Goal: Information Seeking & Learning: Learn about a topic

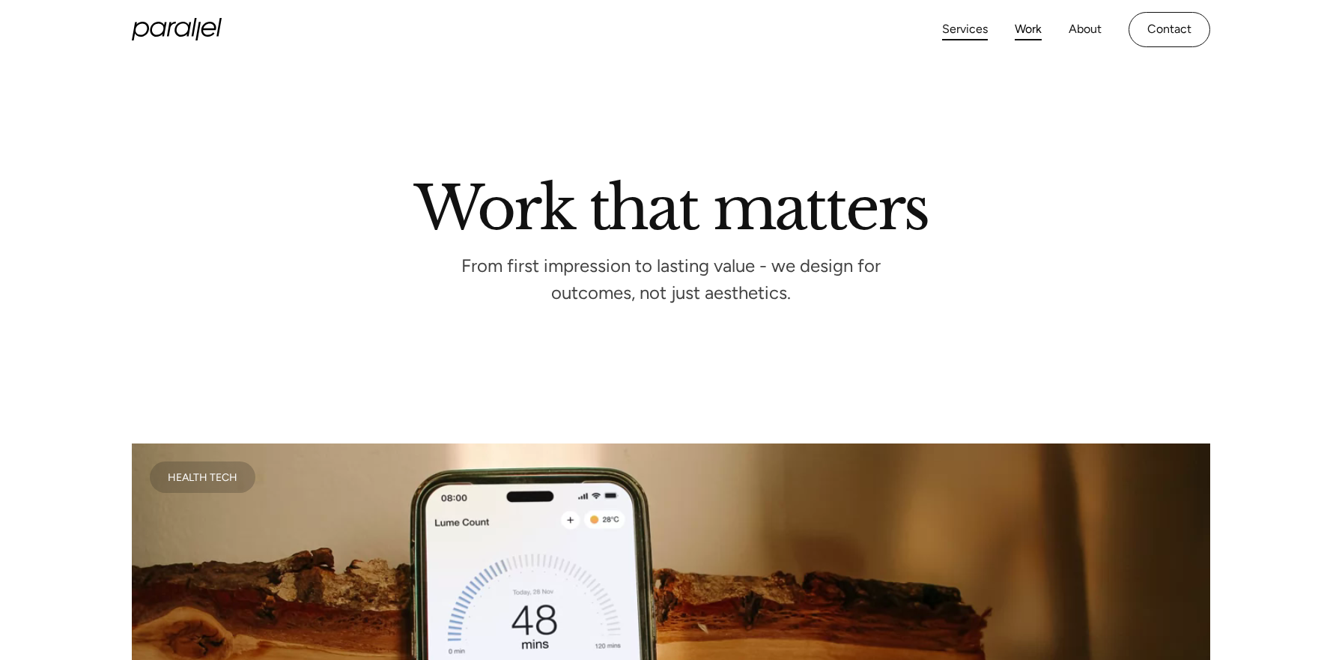
click at [955, 33] on link "Services" at bounding box center [965, 30] width 46 height 22
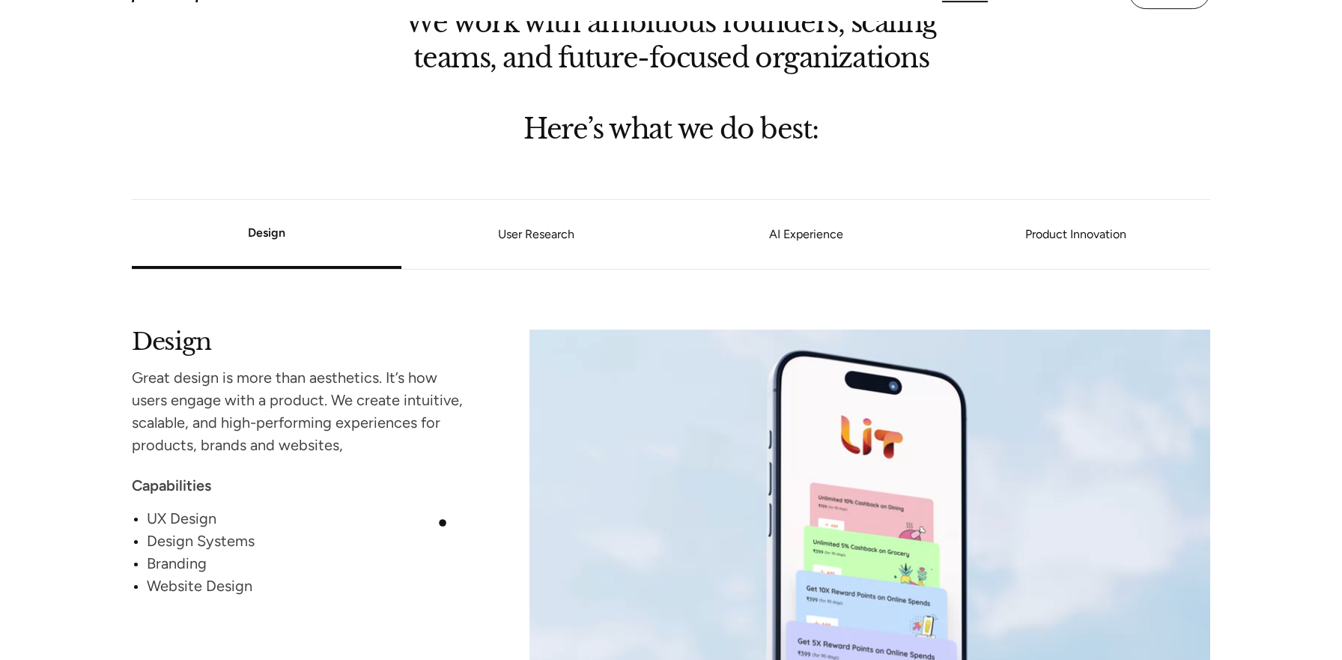
scroll to position [1187, 0]
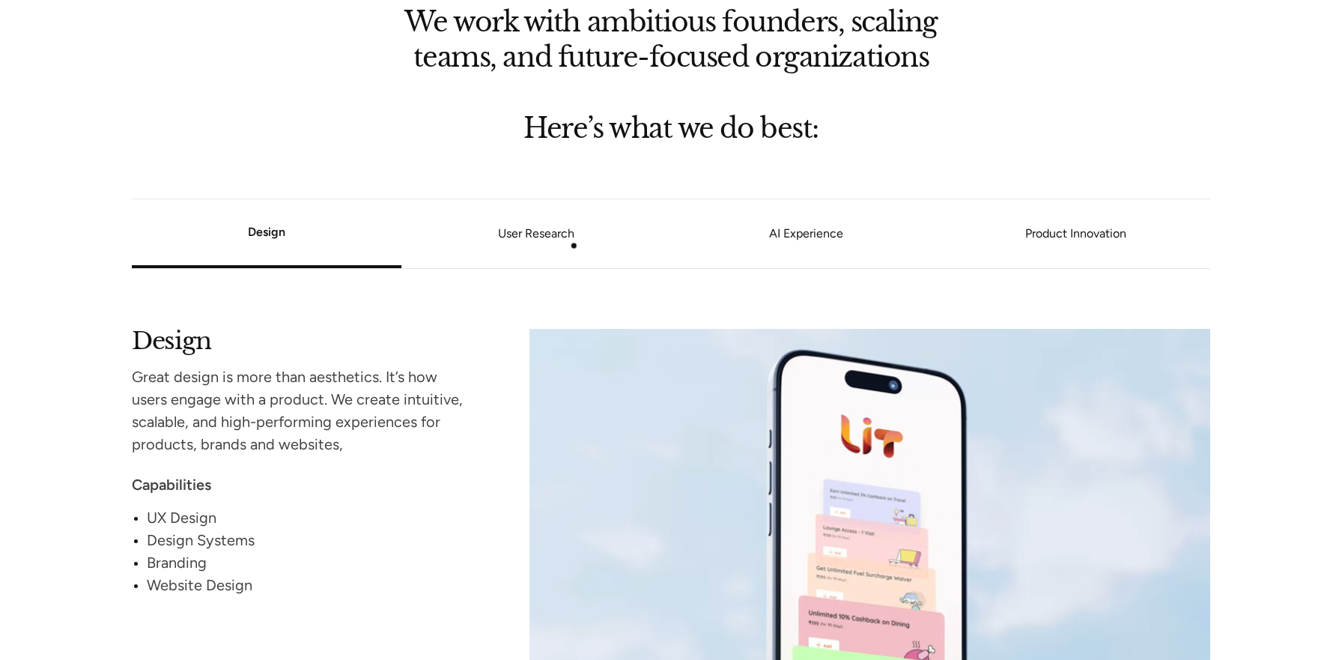
click at [558, 236] on link "User Research" at bounding box center [536, 233] width 270 height 9
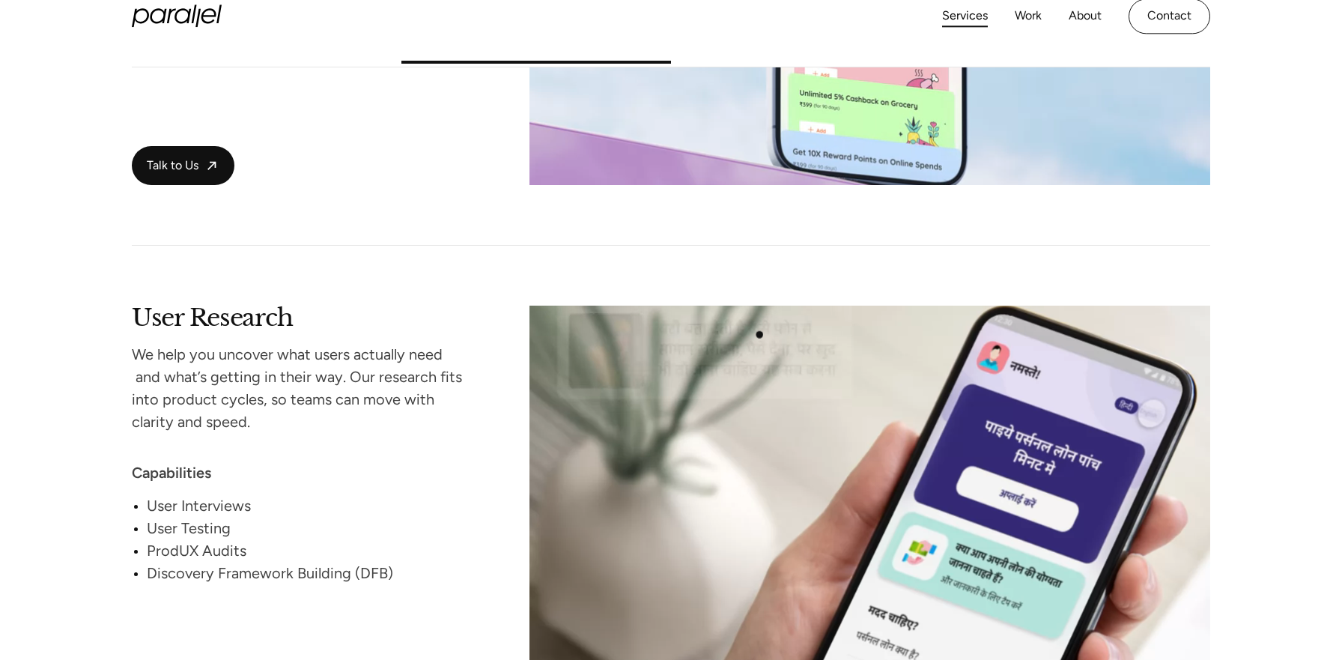
scroll to position [1689, 0]
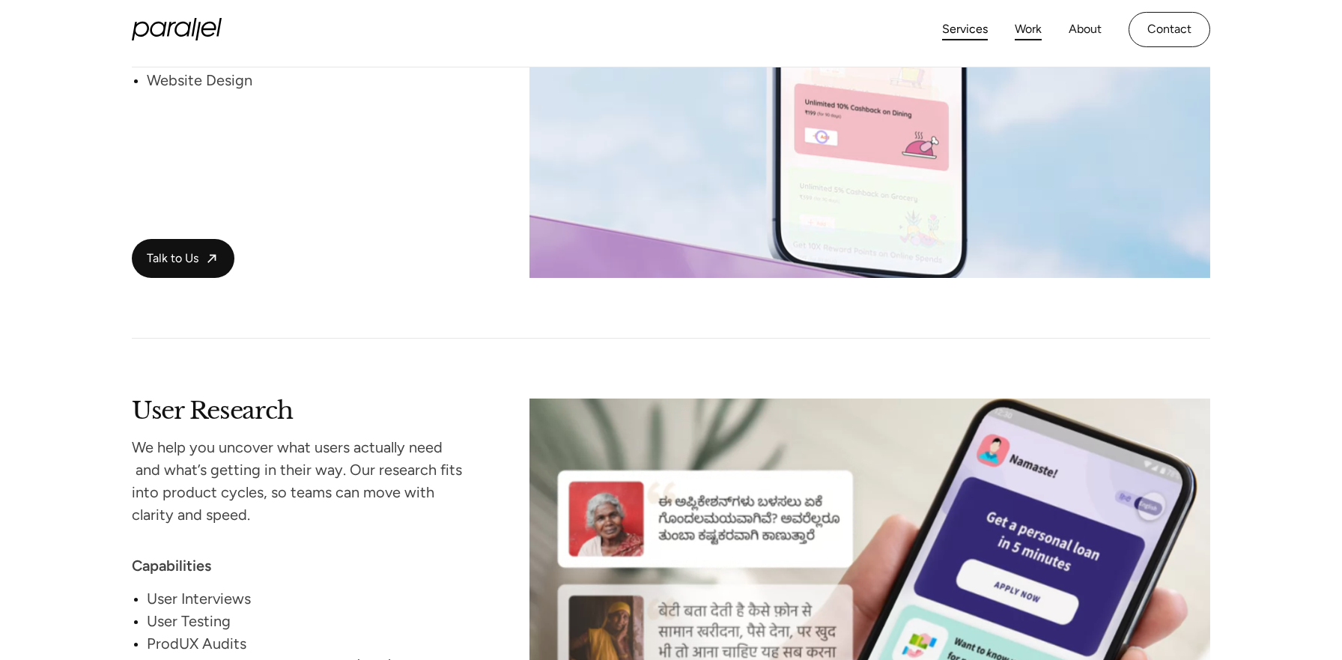
click at [1032, 28] on link "Work" at bounding box center [1028, 30] width 27 height 22
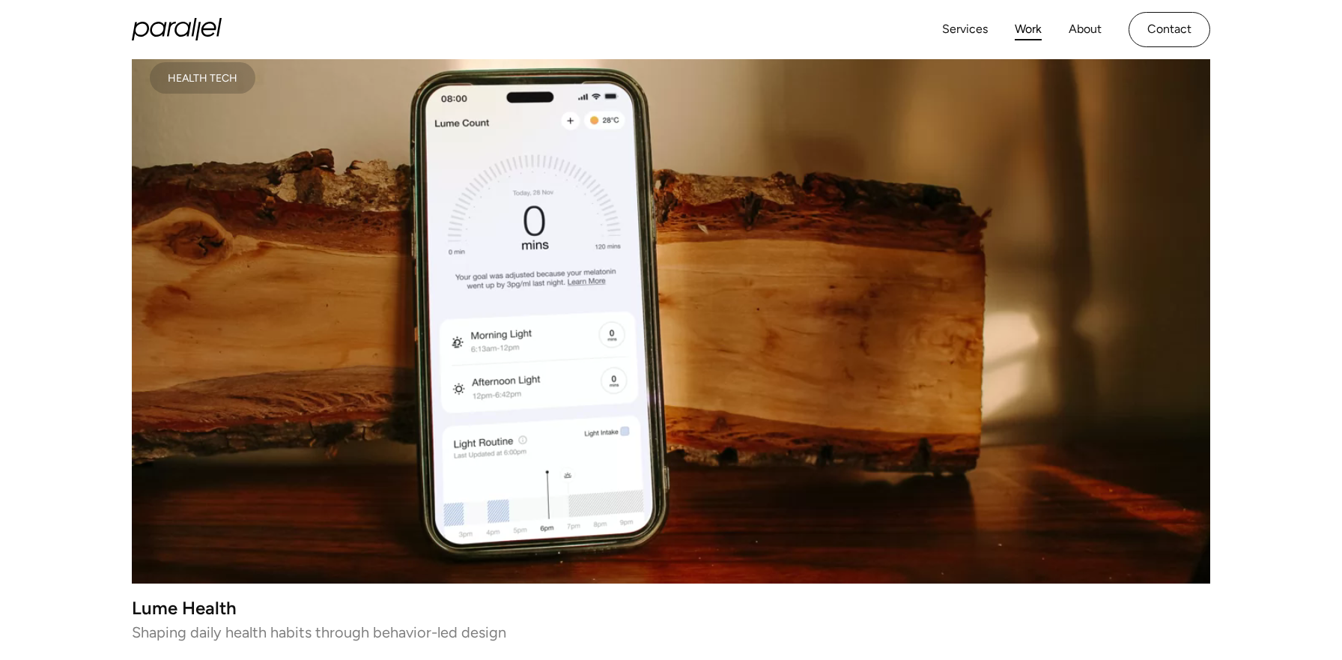
scroll to position [402, 0]
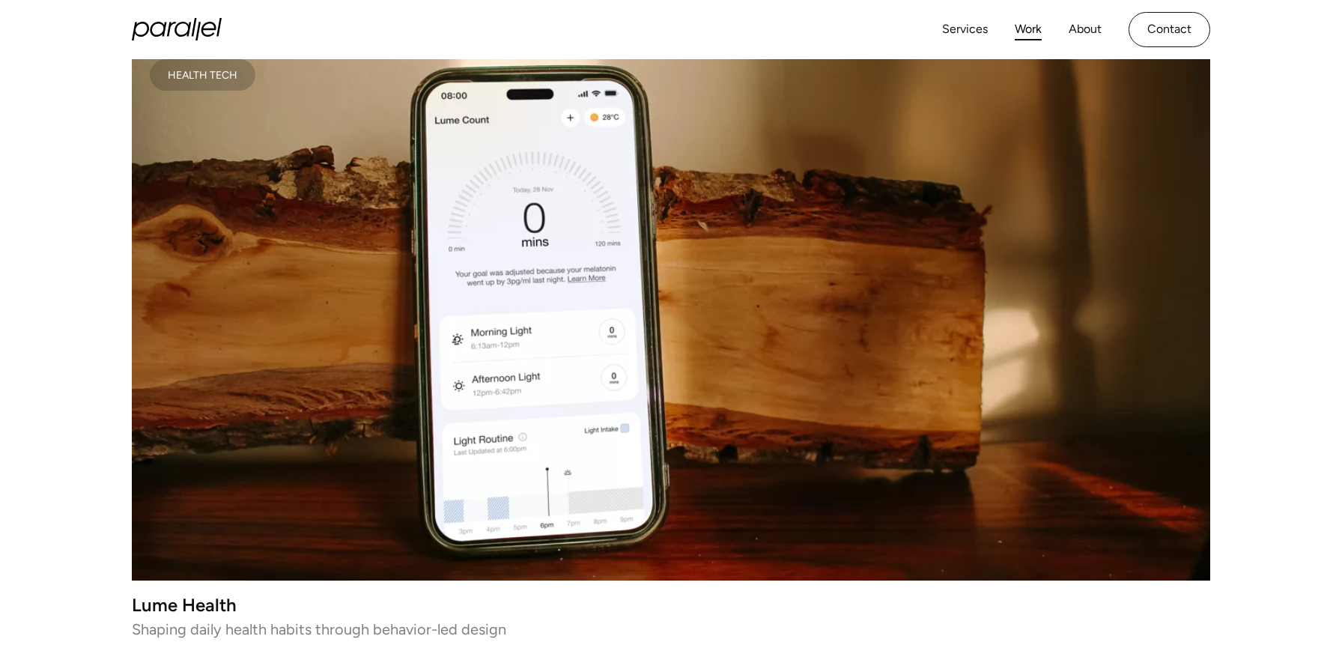
click at [356, 461] on video at bounding box center [671, 310] width 1078 height 539
